Goal: Task Accomplishment & Management: Use online tool/utility

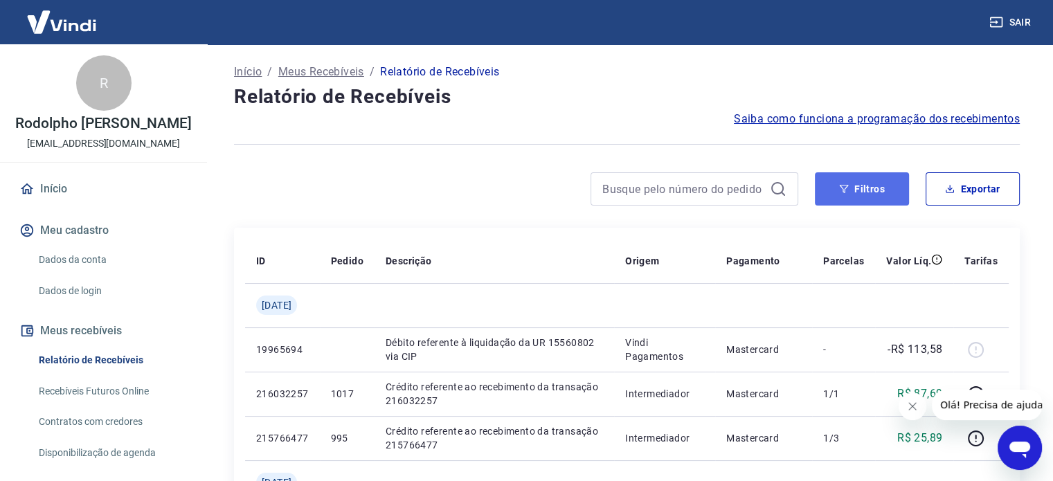
click at [848, 189] on icon "button" at bounding box center [844, 189] width 10 height 10
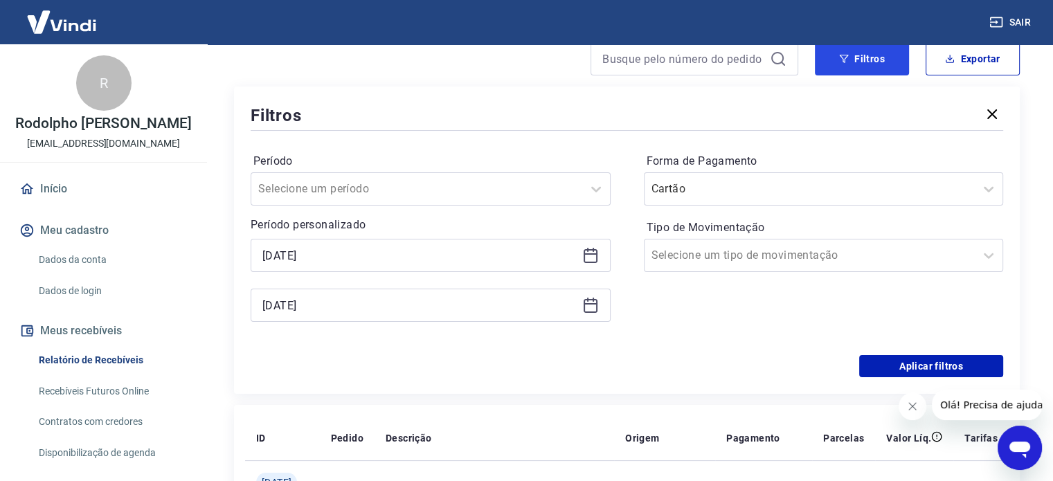
scroll to position [138, 0]
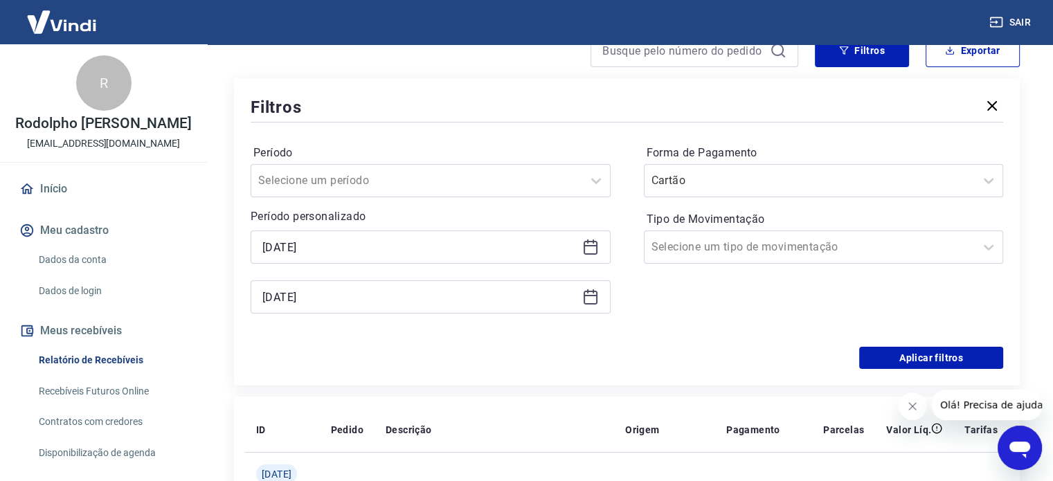
click at [591, 253] on icon at bounding box center [590, 247] width 17 height 17
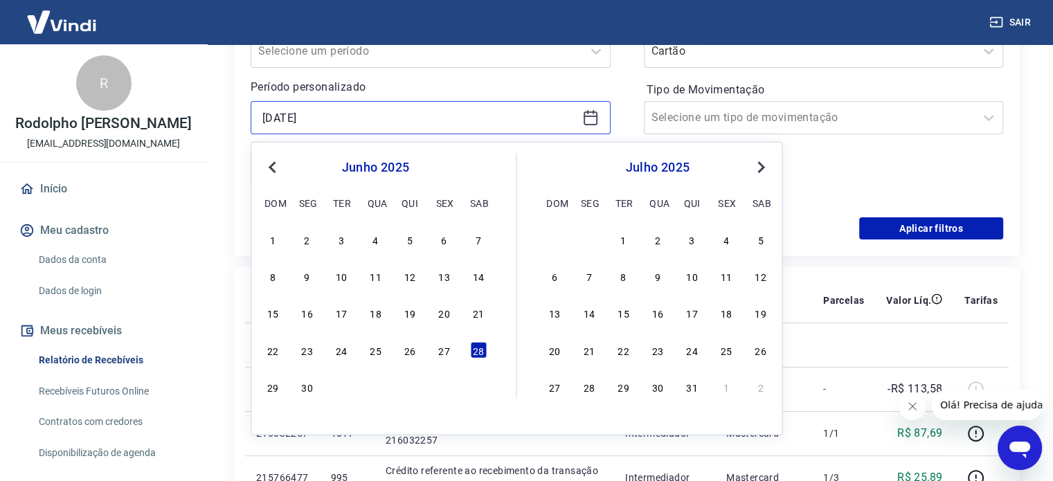
scroll to position [277, 0]
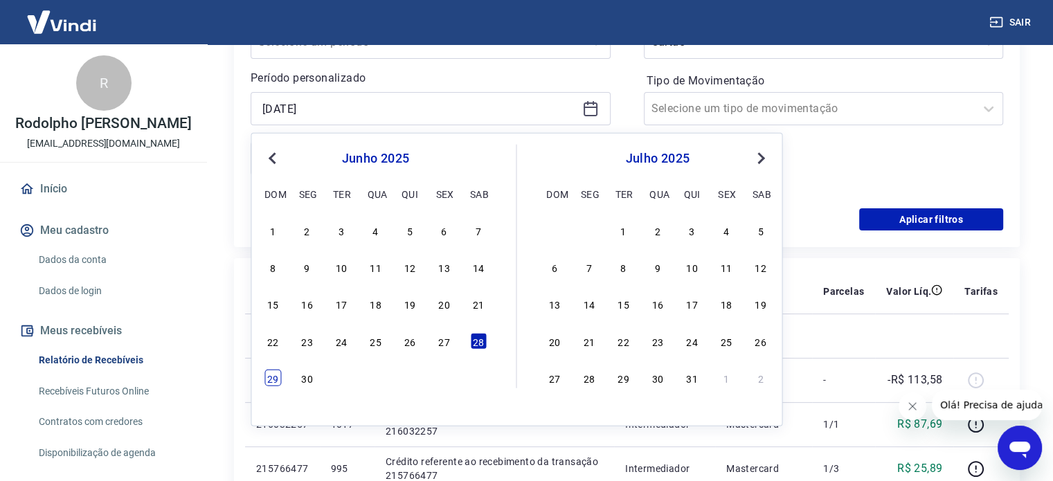
click at [271, 381] on div "29" at bounding box center [272, 378] width 17 height 17
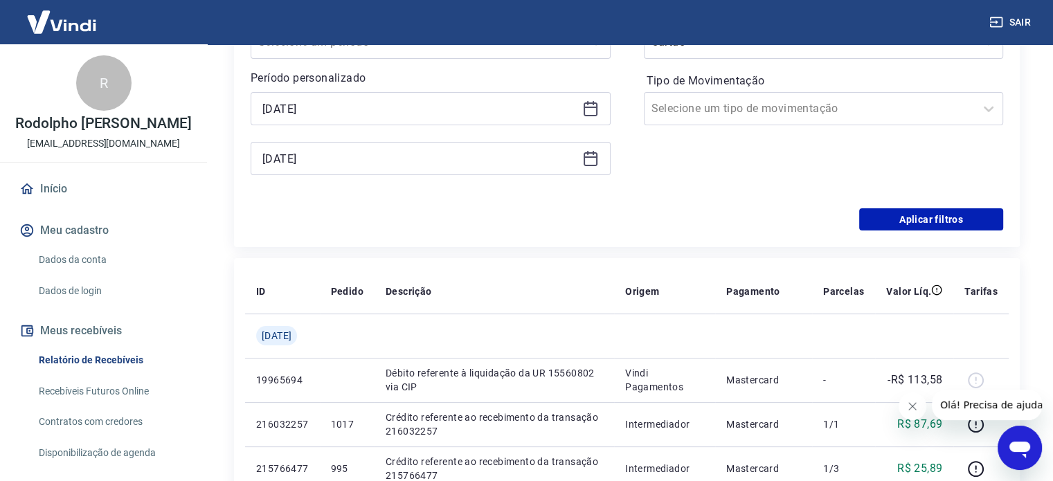
click at [584, 108] on icon at bounding box center [590, 107] width 14 height 1
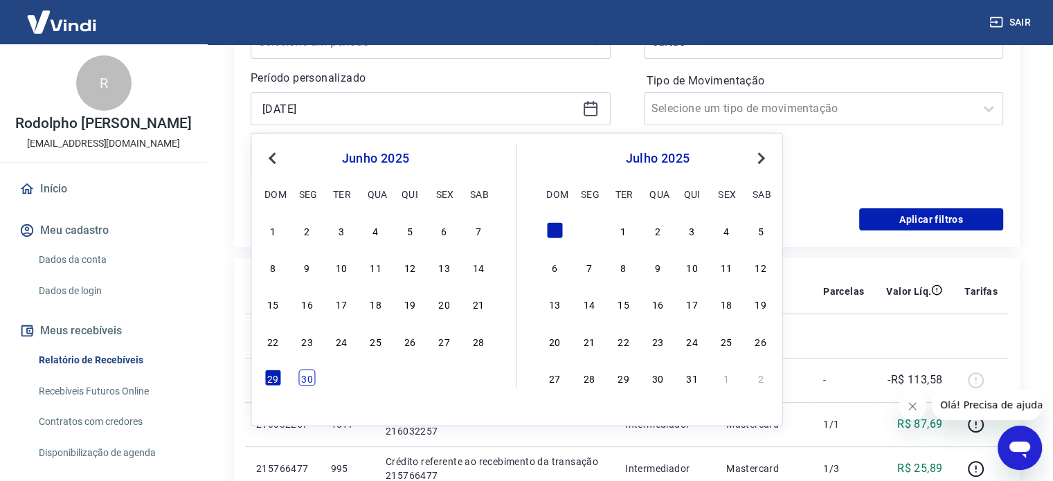
click at [309, 379] on div "30" at bounding box center [307, 378] width 17 height 17
type input "[DATE]"
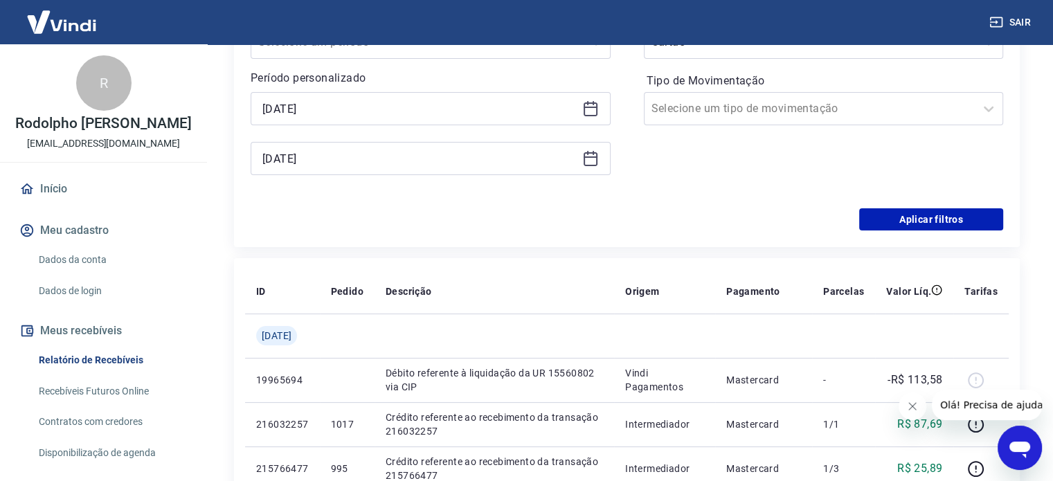
click at [594, 163] on icon at bounding box center [590, 158] width 17 height 17
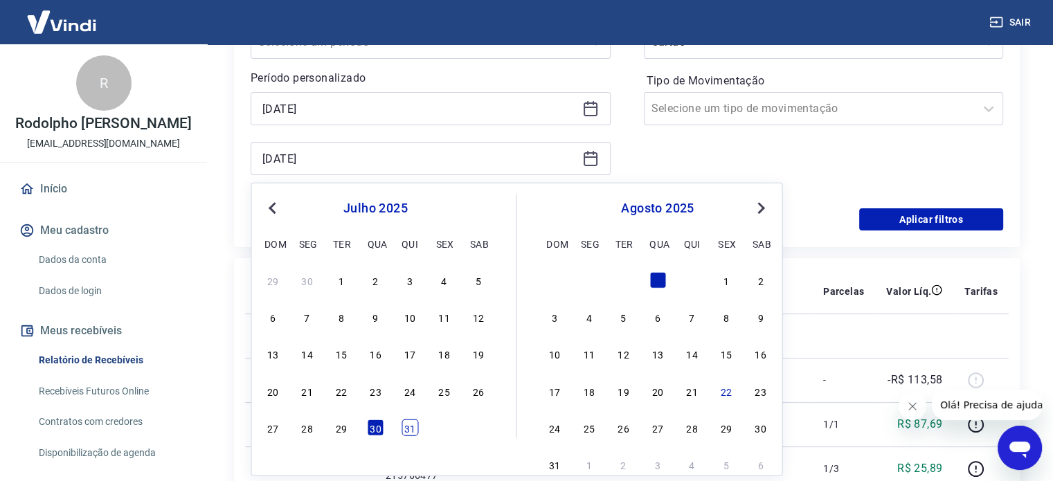
click at [406, 434] on div "31" at bounding box center [409, 427] width 17 height 17
type input "[DATE]"
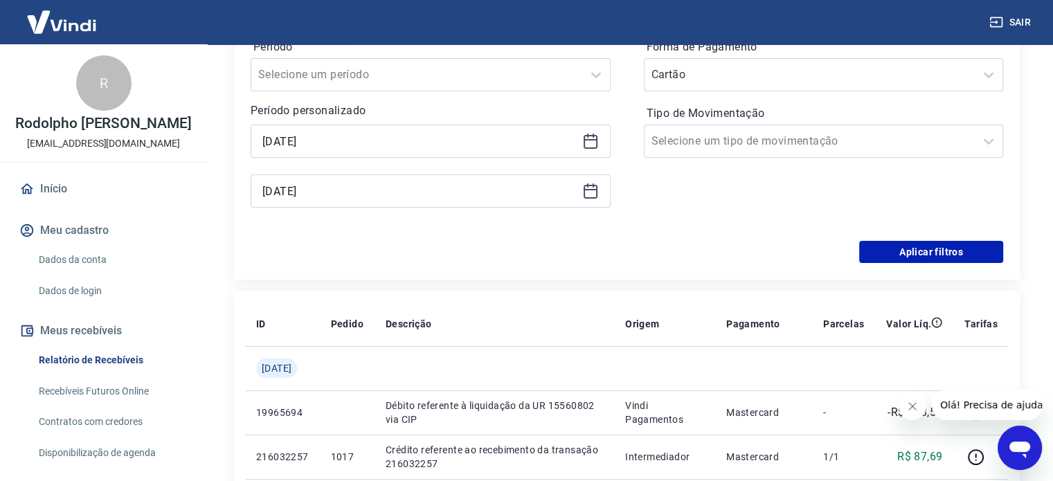
scroll to position [138, 0]
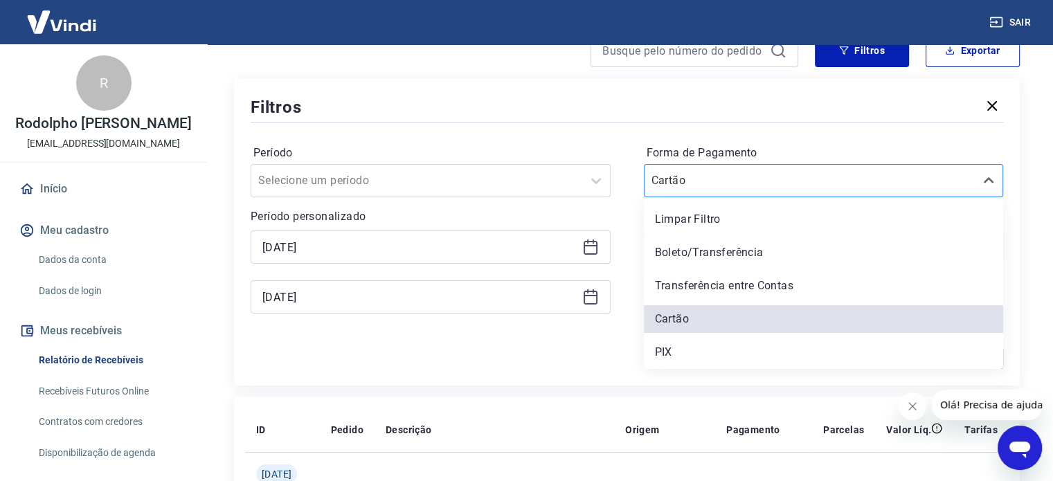
click at [965, 196] on div "Cartão" at bounding box center [824, 180] width 360 height 33
click at [671, 348] on div "PIX" at bounding box center [824, 352] width 360 height 28
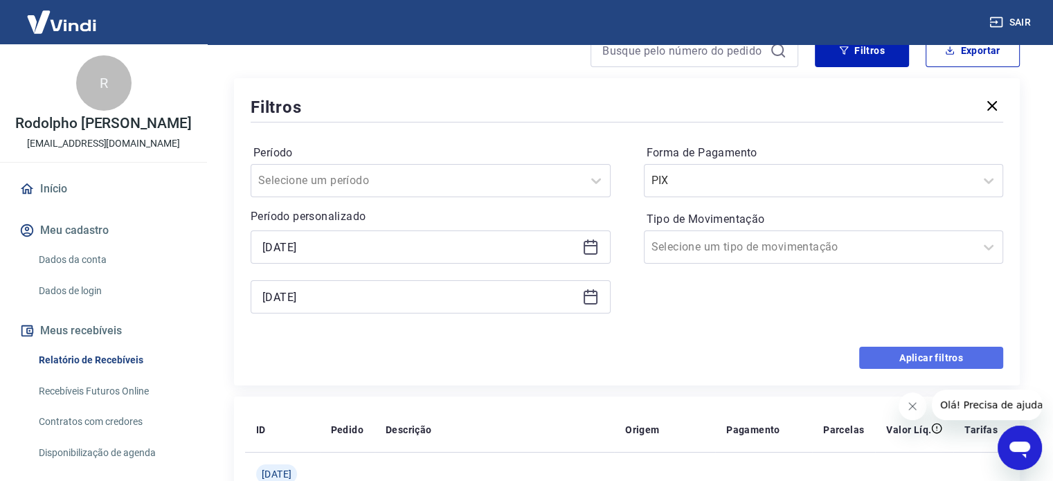
click at [926, 361] on button "Aplicar filtros" at bounding box center [931, 358] width 144 height 22
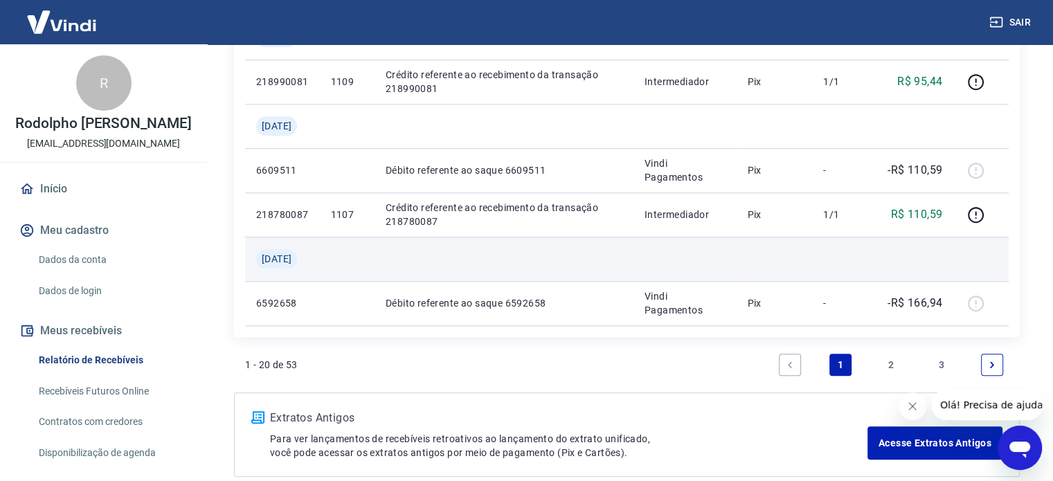
scroll to position [1446, 0]
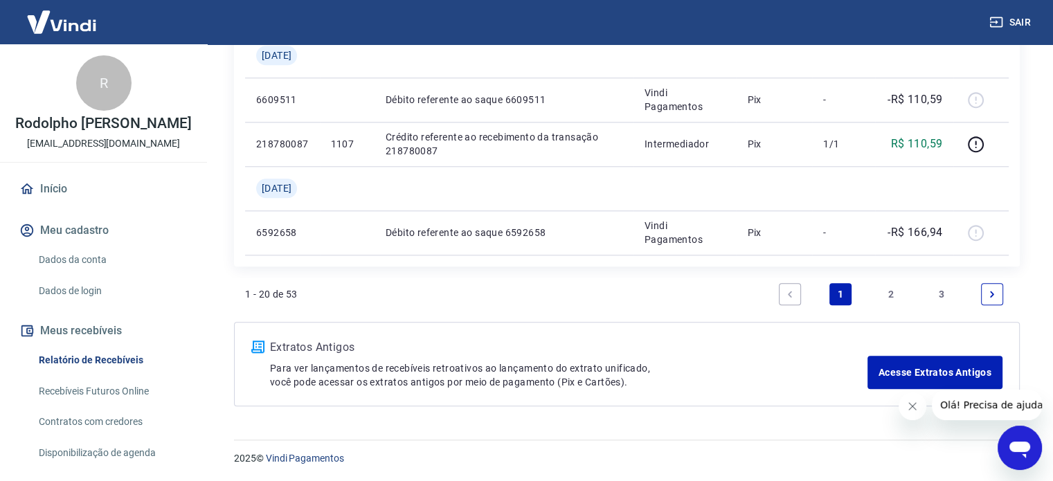
click at [935, 293] on link "3" at bounding box center [941, 294] width 22 height 22
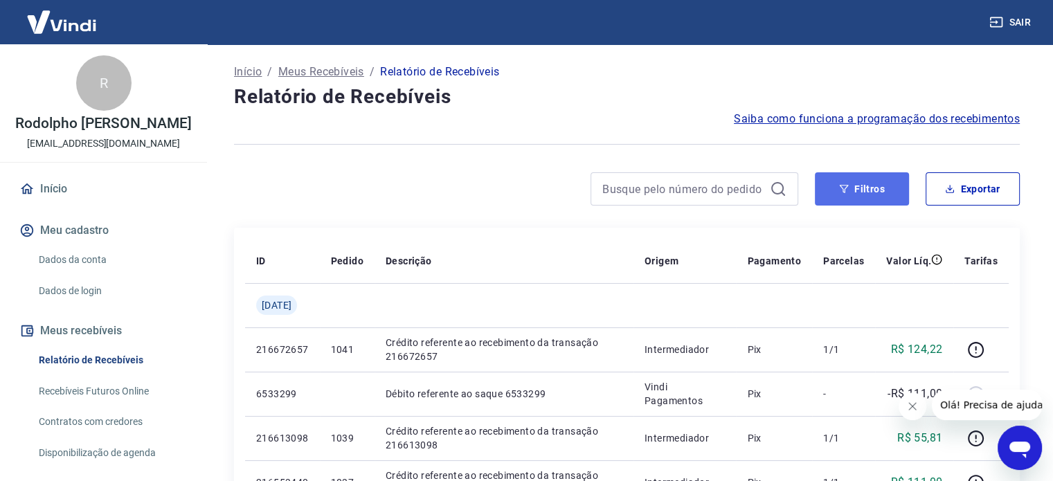
click at [825, 188] on button "Filtros" at bounding box center [862, 188] width 94 height 33
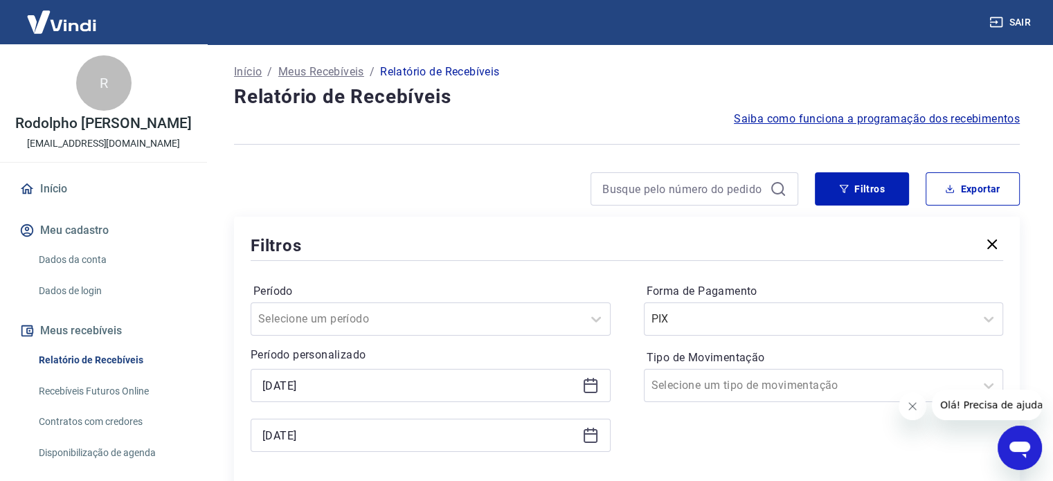
click at [587, 384] on icon at bounding box center [590, 383] width 14 height 1
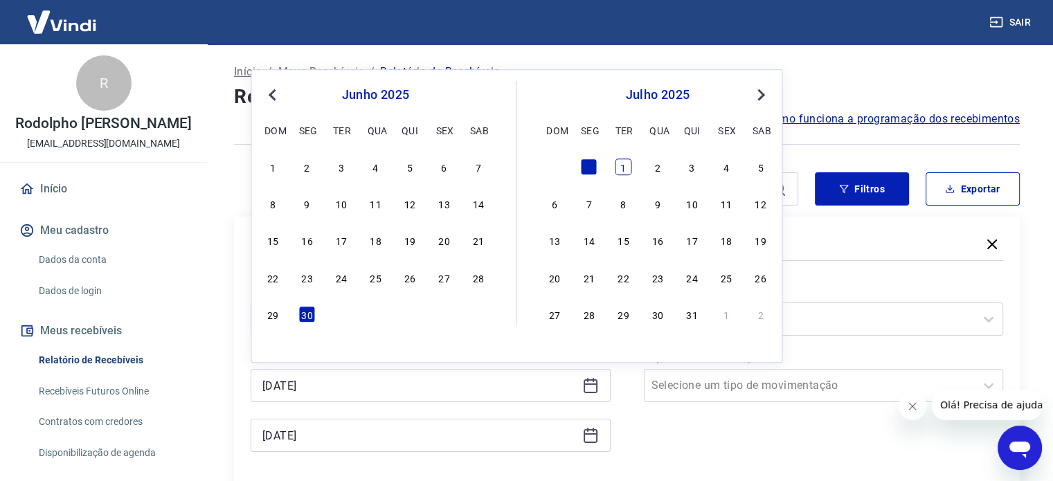
click at [625, 169] on div "1" at bounding box center [623, 166] width 17 height 17
type input "[DATE]"
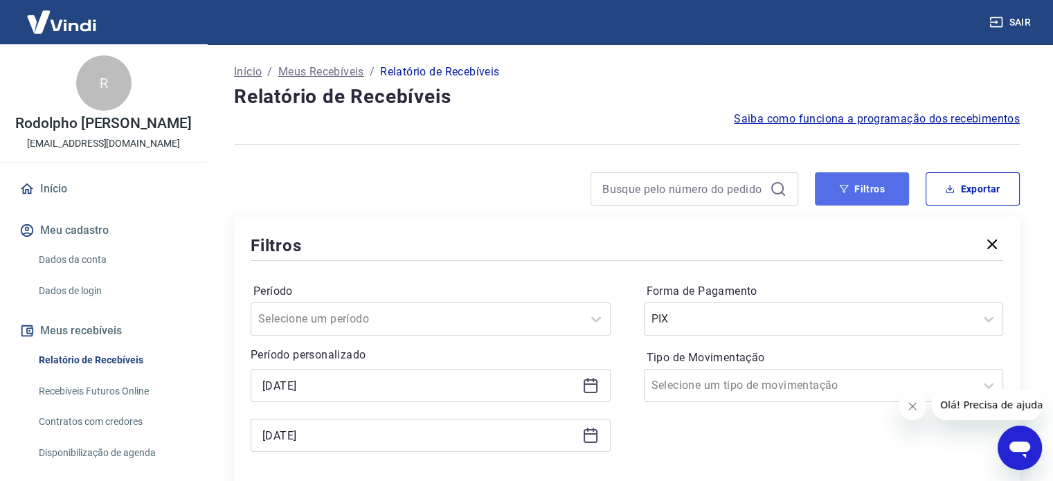
click at [855, 202] on button "Filtros" at bounding box center [862, 188] width 94 height 33
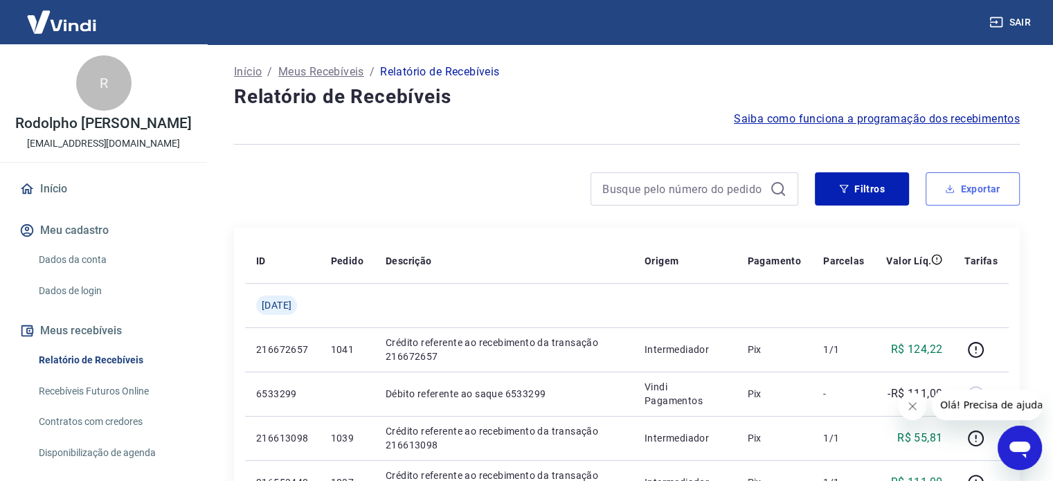
click at [963, 191] on button "Exportar" at bounding box center [972, 188] width 94 height 33
type input "[DATE]"
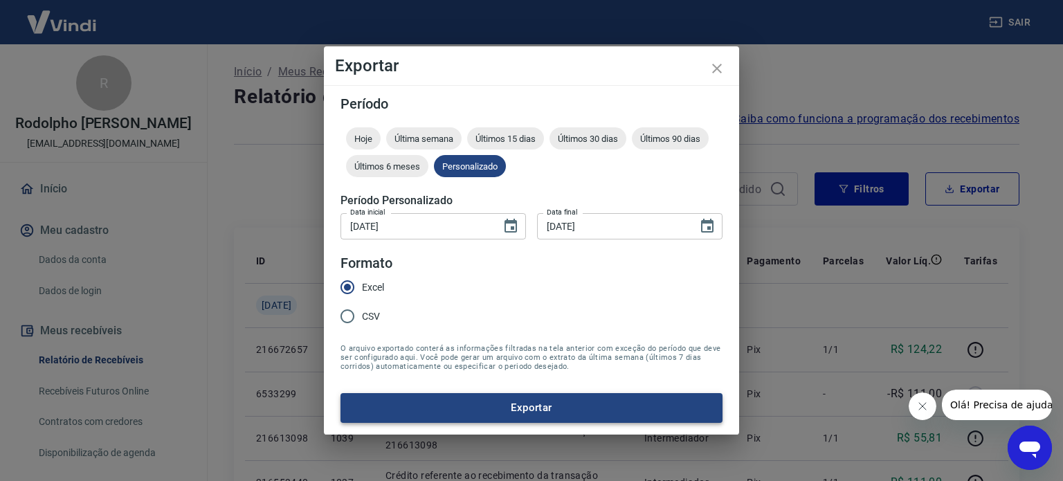
click at [558, 398] on button "Exportar" at bounding box center [532, 407] width 382 height 29
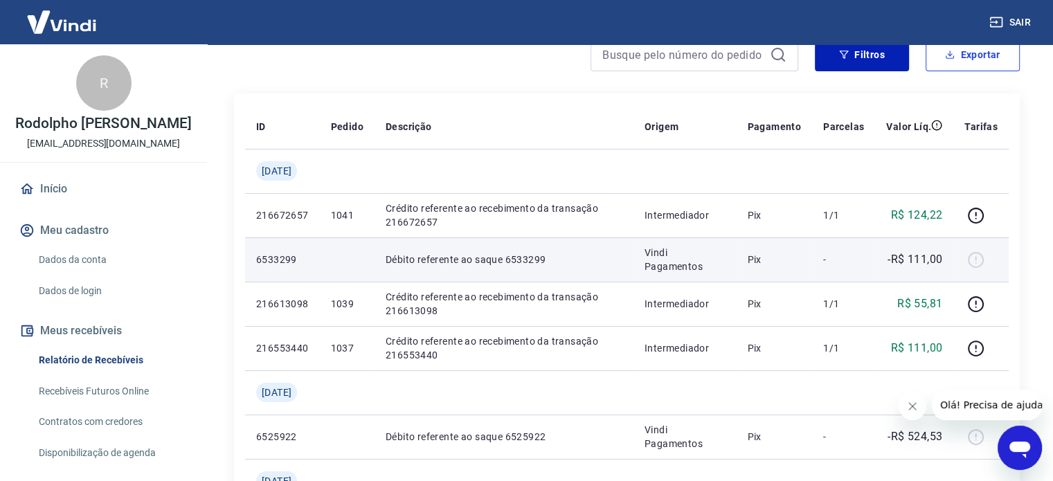
scroll to position [138, 0]
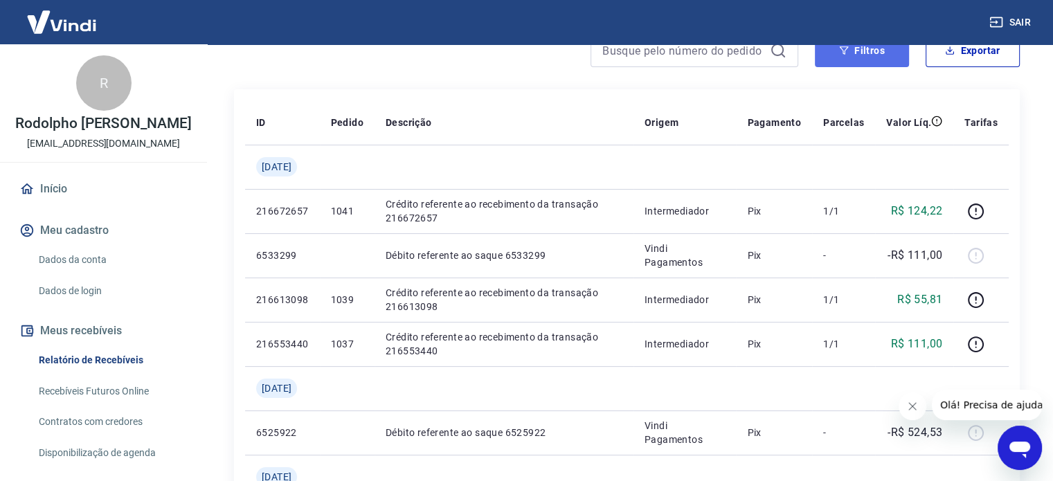
click at [872, 57] on button "Filtros" at bounding box center [862, 50] width 94 height 33
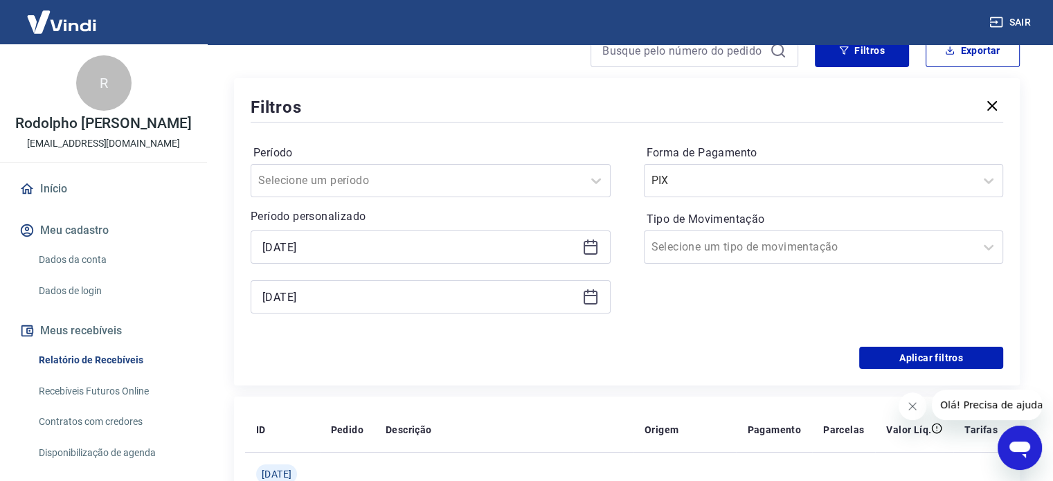
click at [779, 305] on div "Forma de Pagamento PIX Tipo de Movimentação Selecione um tipo de movimentação" at bounding box center [824, 236] width 360 height 188
click at [716, 354] on div "Aplicar filtros" at bounding box center [627, 358] width 752 height 22
drag, startPoint x: 872, startPoint y: 361, endPoint x: 742, endPoint y: 370, distance: 130.4
click at [872, 361] on button "Aplicar filtros" at bounding box center [931, 358] width 144 height 22
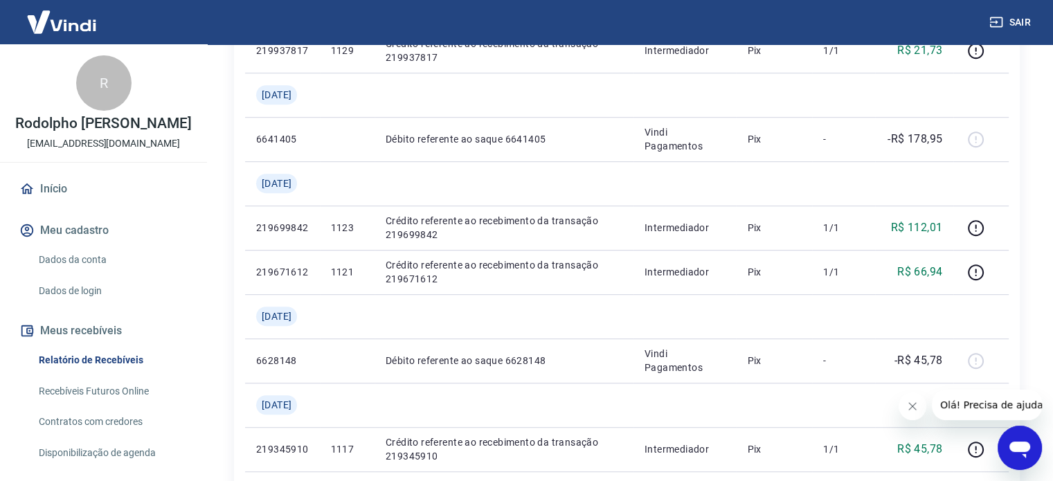
scroll to position [1446, 0]
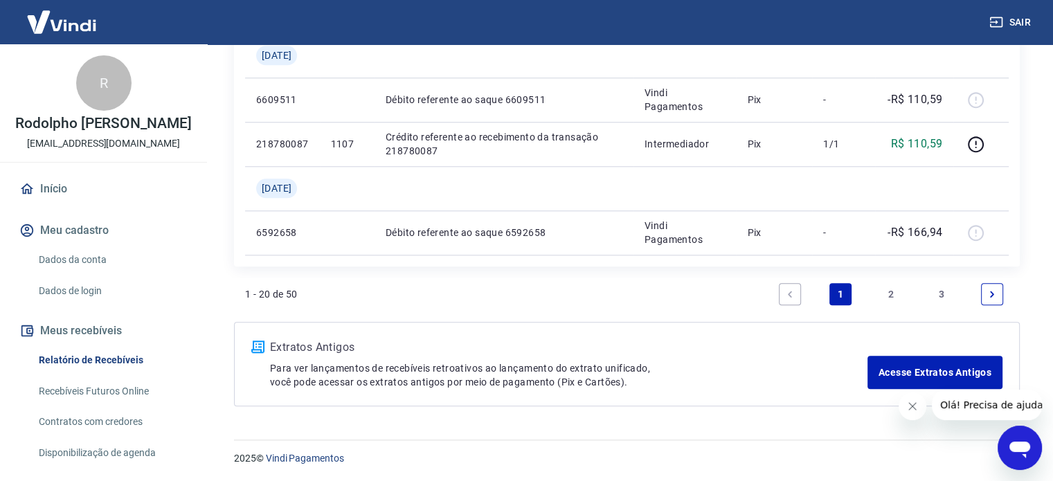
click at [936, 296] on link "3" at bounding box center [941, 294] width 22 height 22
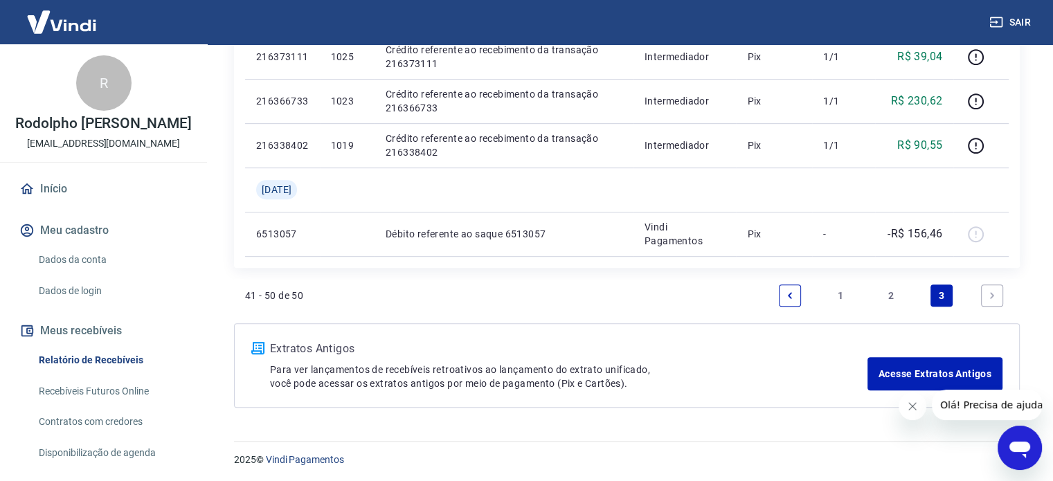
scroll to position [648, 0]
